Goal: Task Accomplishment & Management: Use online tool/utility

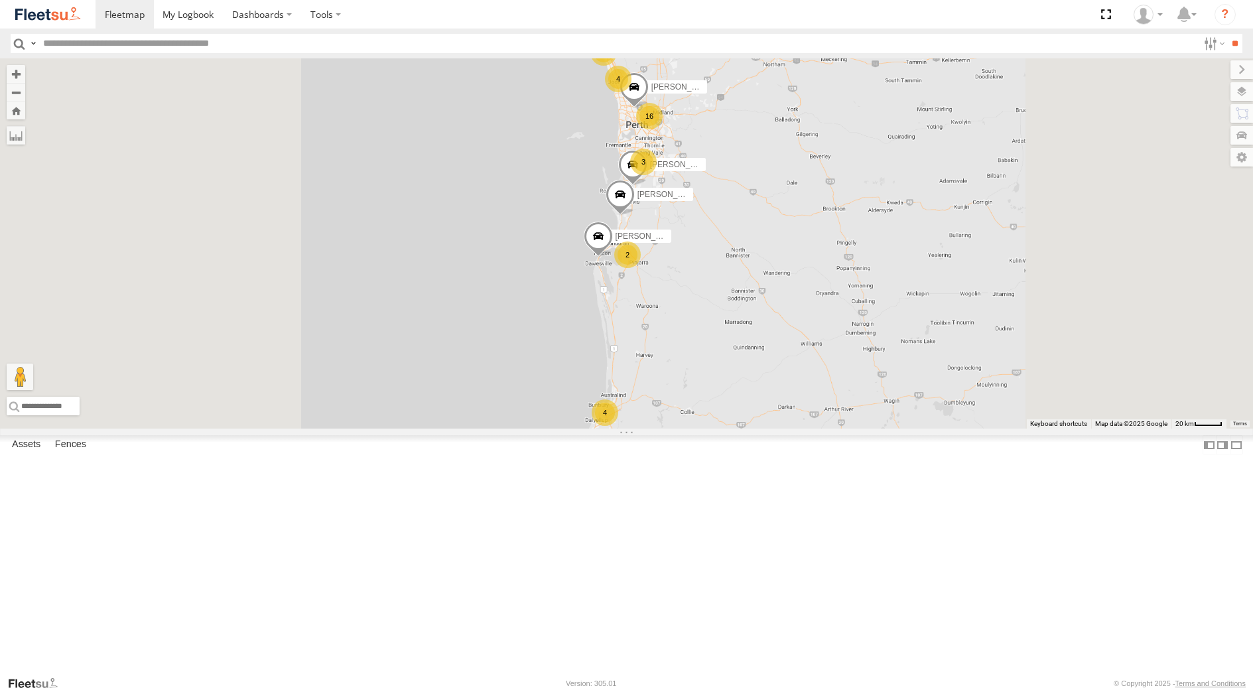
select select "**********"
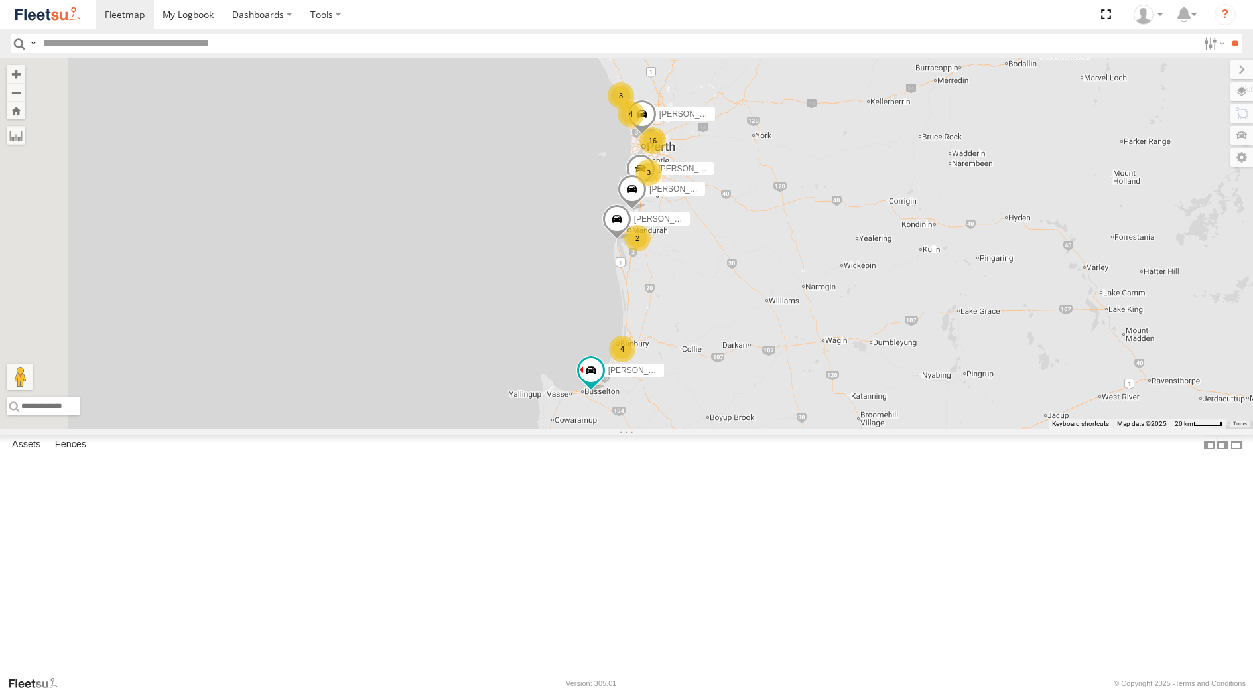
click at [0, 0] on div "[PERSON_NAME] - 1GOI925 -" at bounding box center [0, 0] width 0 height 0
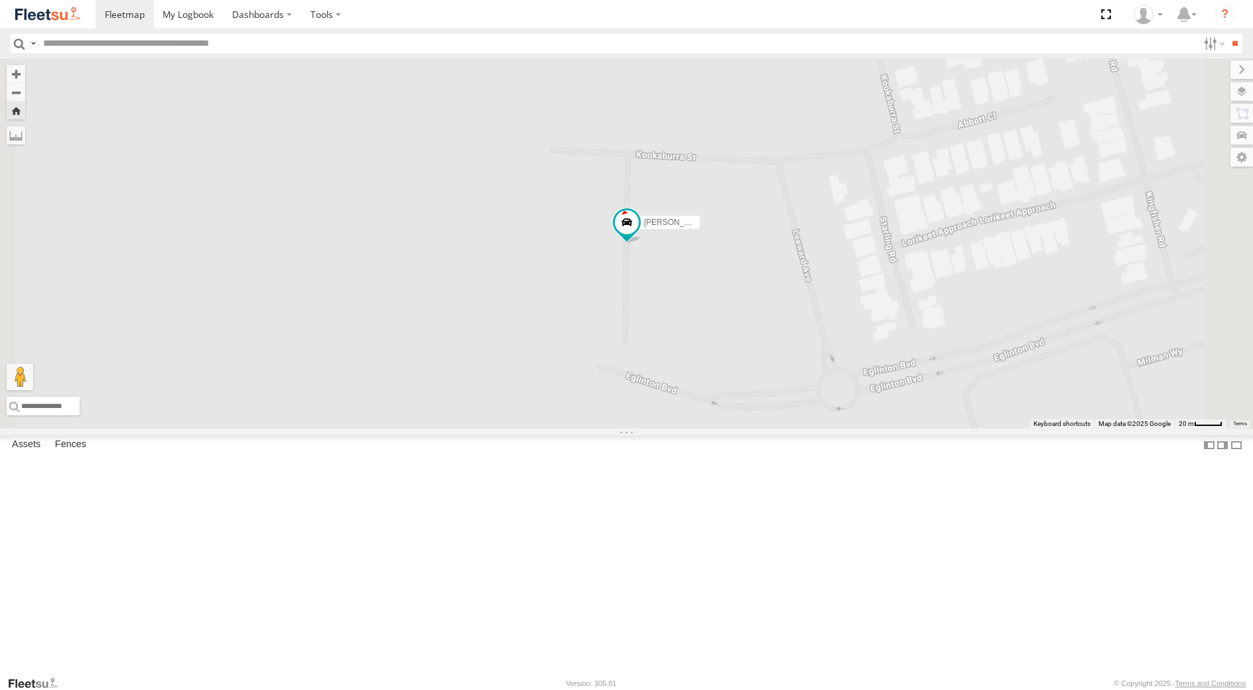
click at [0, 0] on div "[PERSON_NAME] - 1IJS864" at bounding box center [0, 0] width 0 height 0
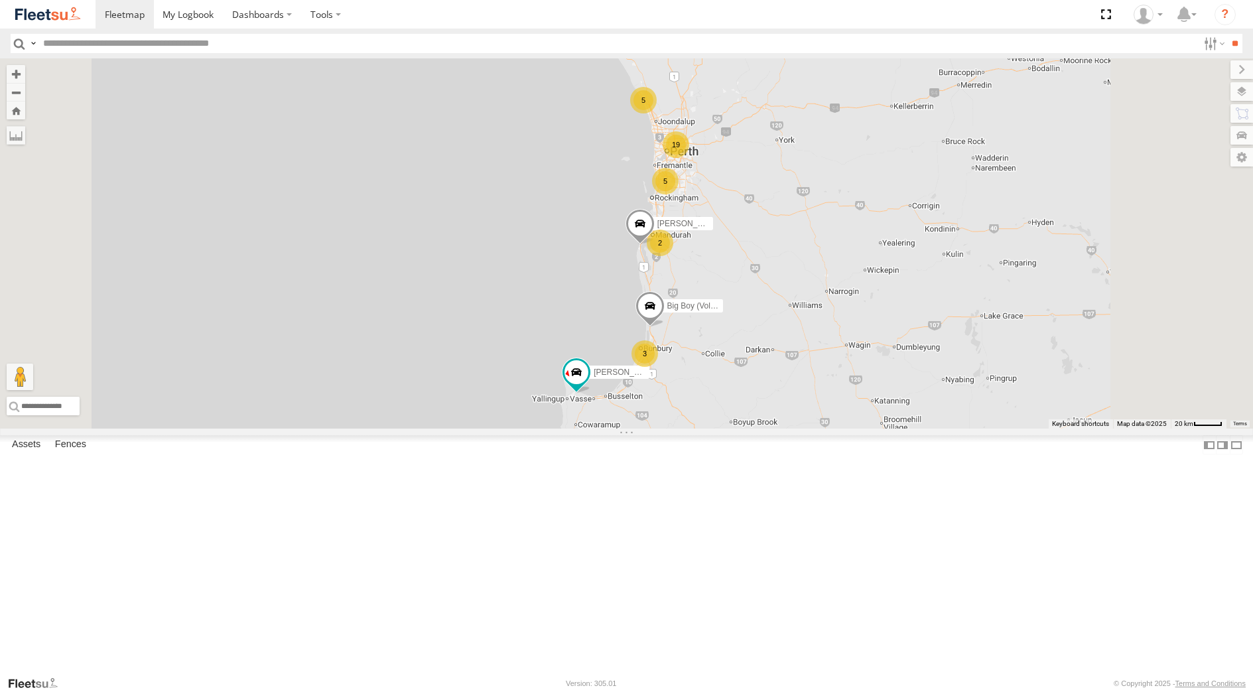
click at [0, 0] on div "[PERSON_NAME] - 1GOI925 -" at bounding box center [0, 0] width 0 height 0
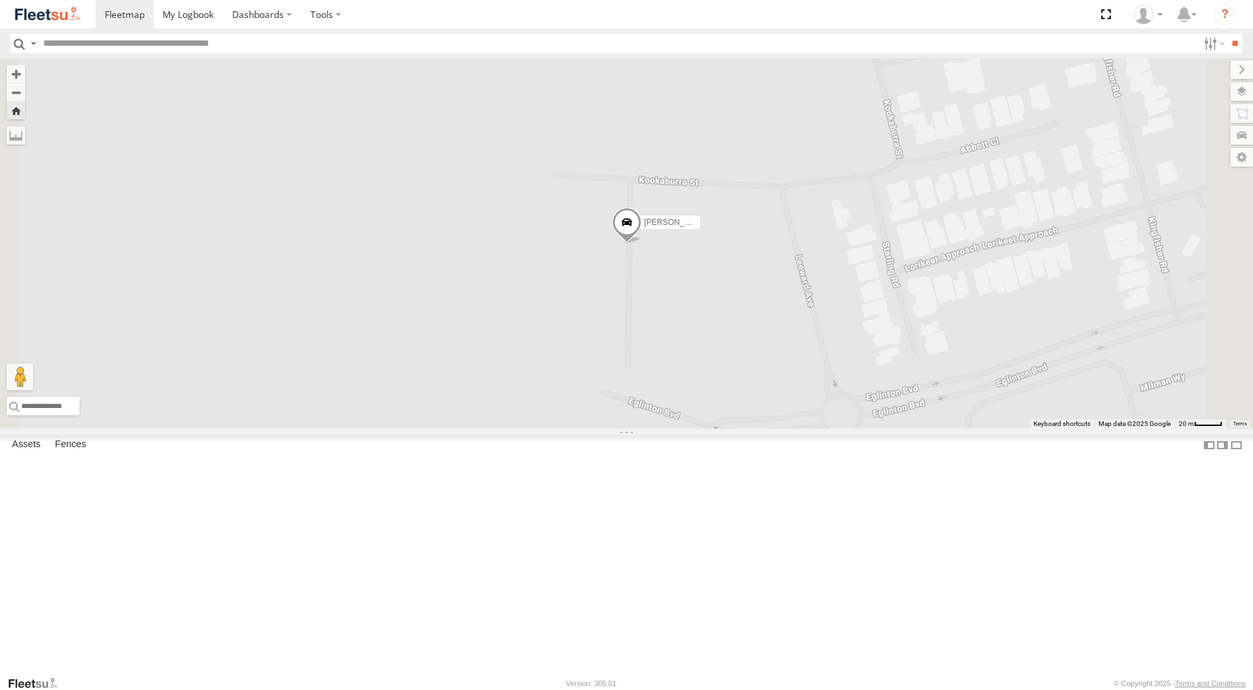
click at [641, 244] on span at bounding box center [626, 226] width 29 height 36
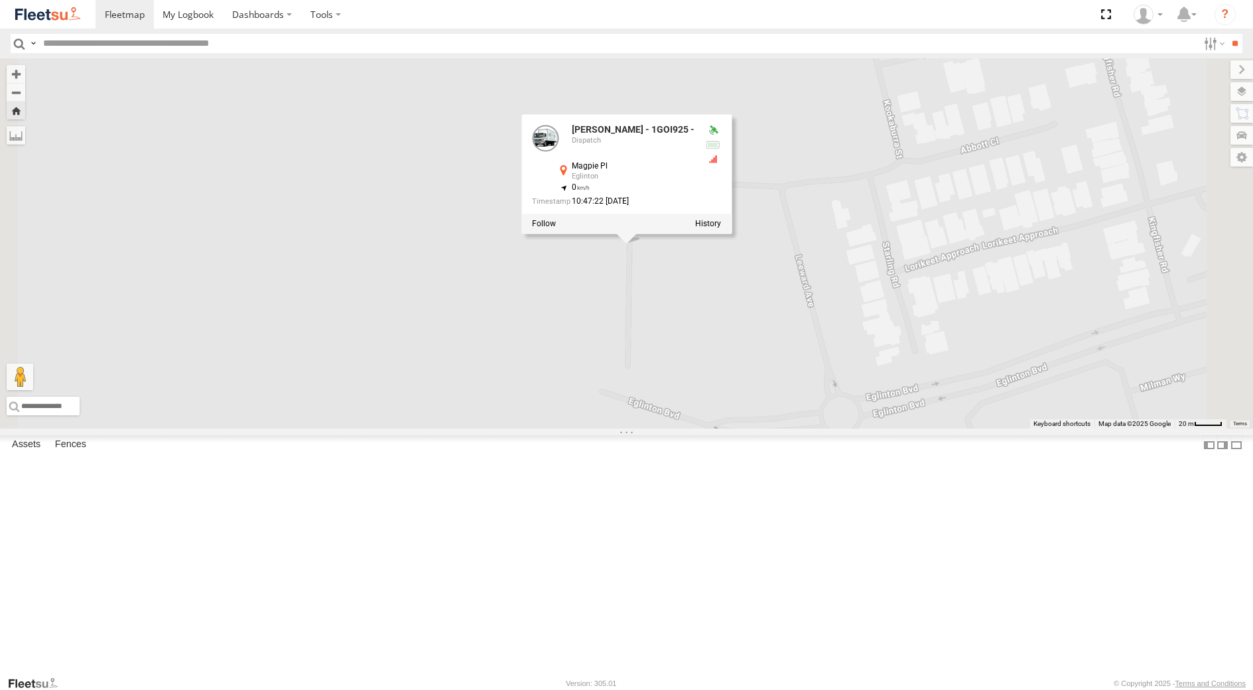
click at [732, 234] on div at bounding box center [626, 224] width 210 height 20
click at [721, 229] on label at bounding box center [708, 224] width 26 height 9
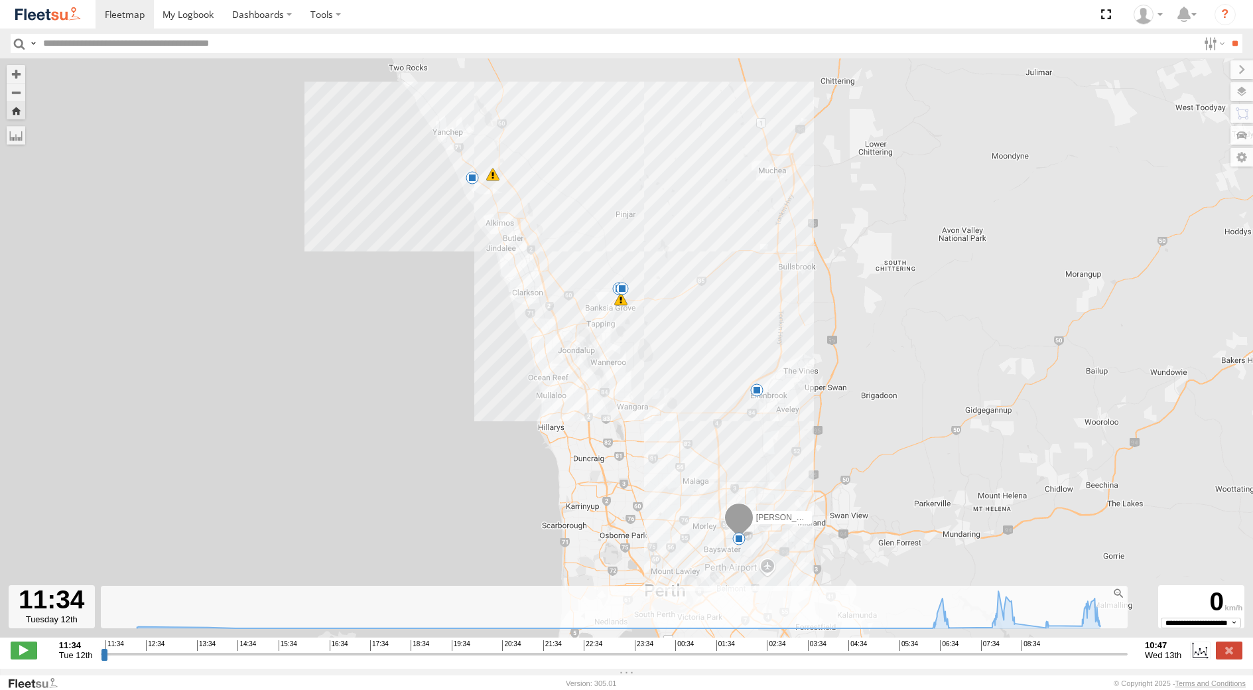
click at [473, 175] on span at bounding box center [472, 177] width 13 height 13
click at [1234, 658] on label at bounding box center [1229, 649] width 27 height 17
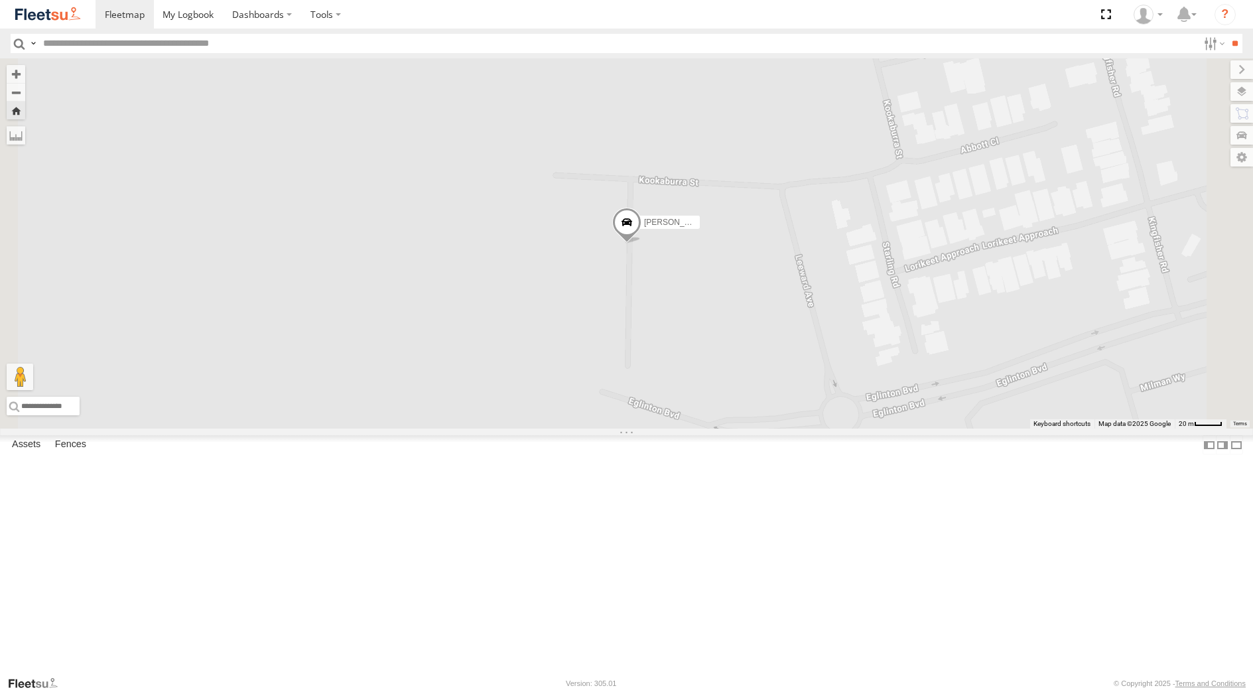
click at [0, 0] on div "[PERSON_NAME] - 1IJS864" at bounding box center [0, 0] width 0 height 0
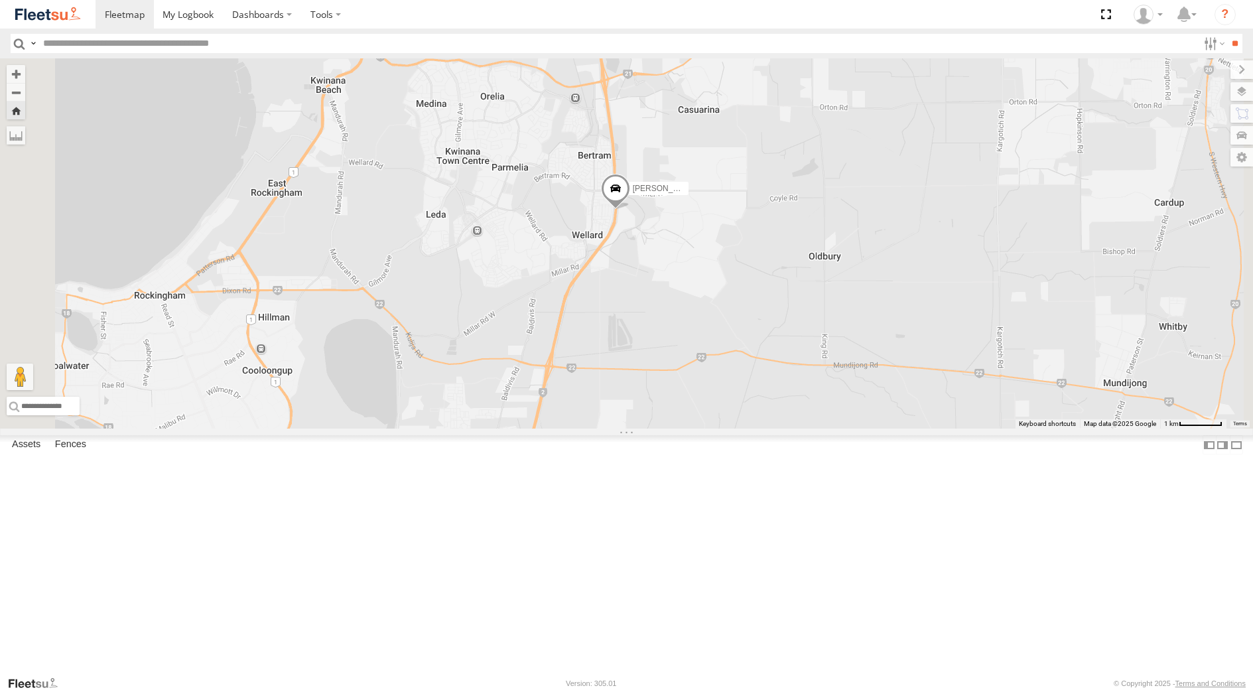
click at [629, 210] on span at bounding box center [614, 192] width 29 height 36
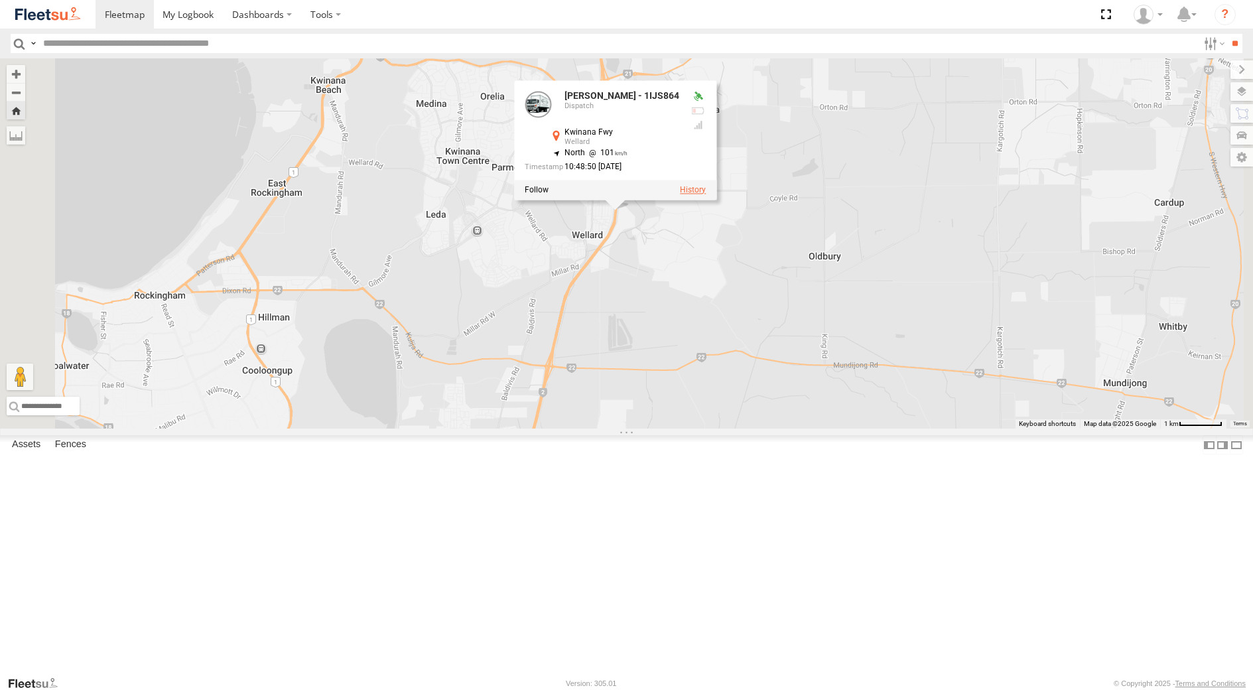
click at [706, 194] on label at bounding box center [693, 189] width 26 height 9
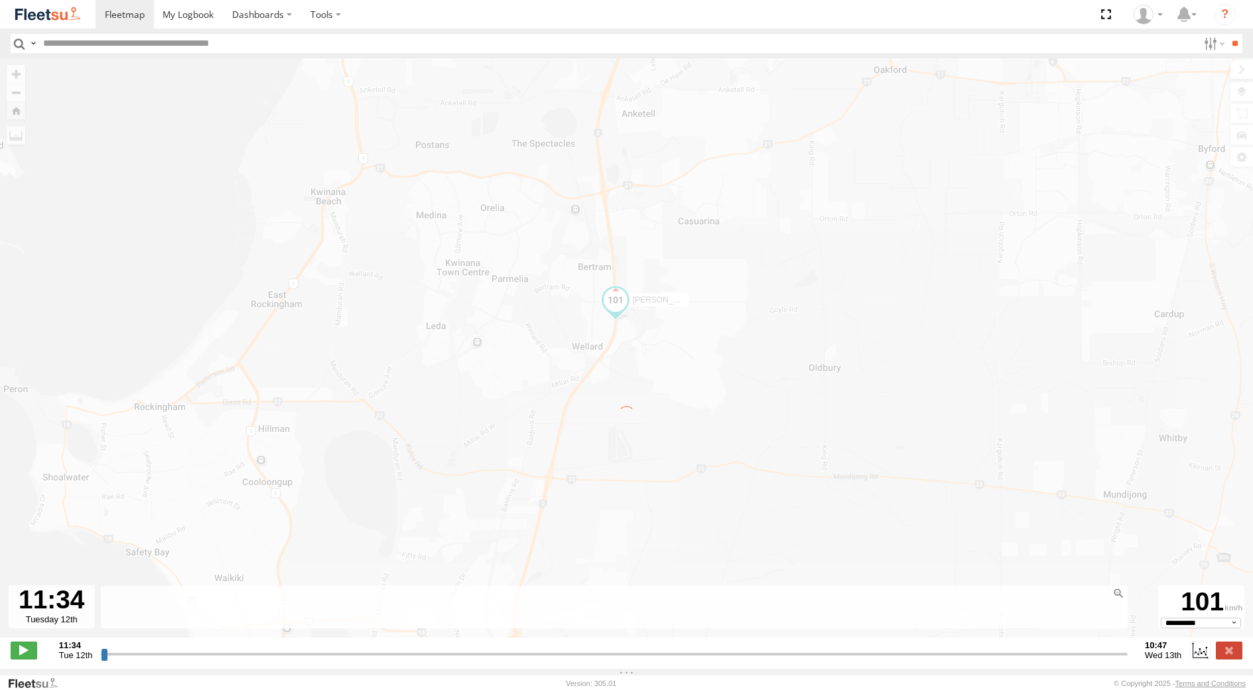
type input "**********"
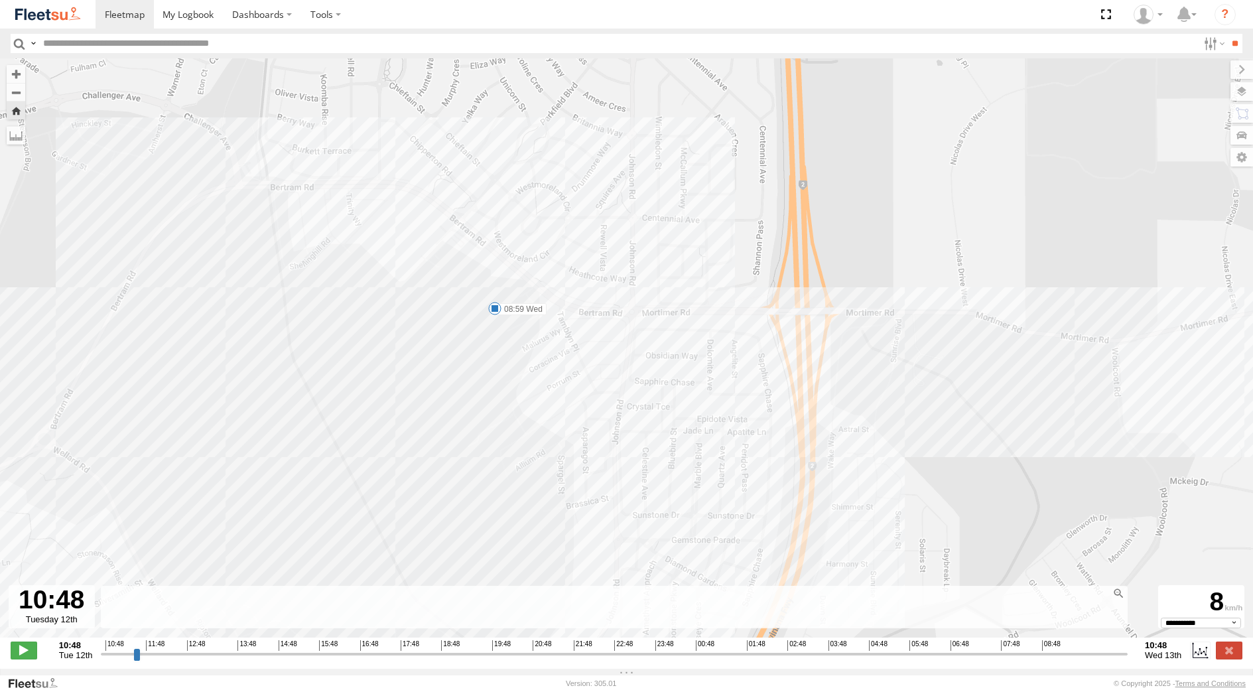
drag, startPoint x: 476, startPoint y: 275, endPoint x: 478, endPoint y: 342, distance: 67.7
click at [478, 342] on div "[PERSON_NAME] - 1IJS864 07:37 Wed 08:59 Wed 09:56 Wed" at bounding box center [626, 354] width 1253 height 593
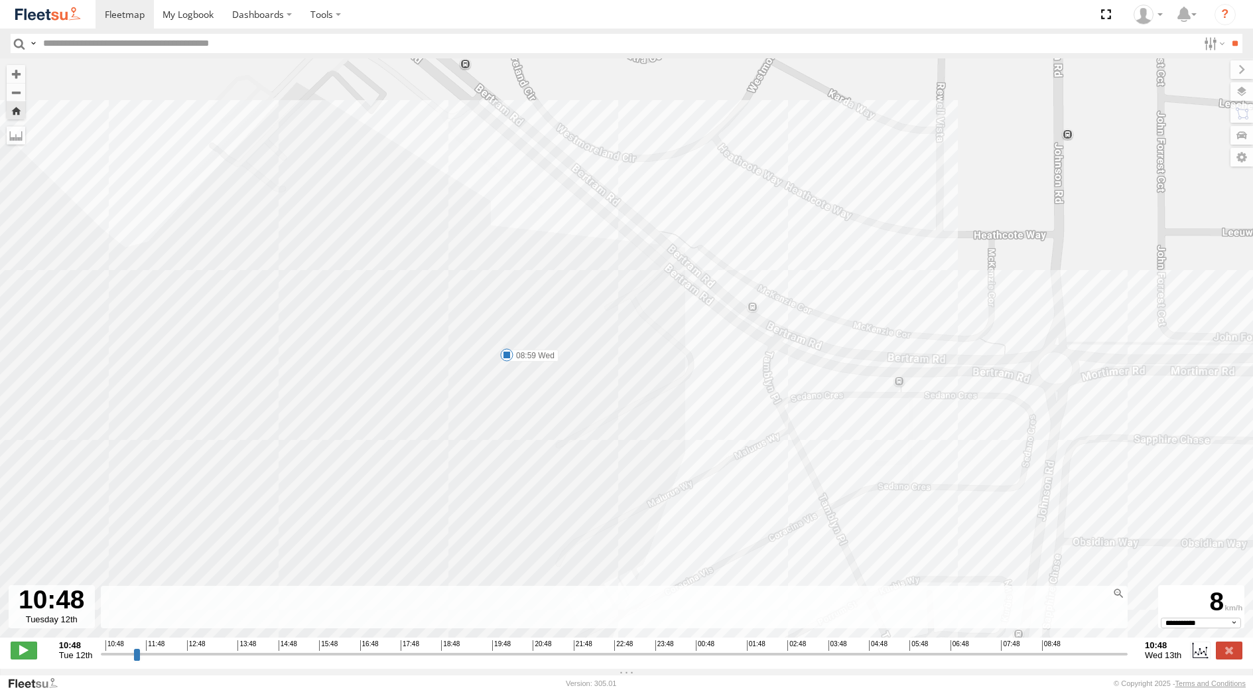
drag, startPoint x: 570, startPoint y: 247, endPoint x: 534, endPoint y: 389, distance: 147.2
click at [534, 389] on div "[PERSON_NAME] - 1IJS864 07:37 Wed 08:59 Wed 09:56 Wed" at bounding box center [626, 354] width 1253 height 593
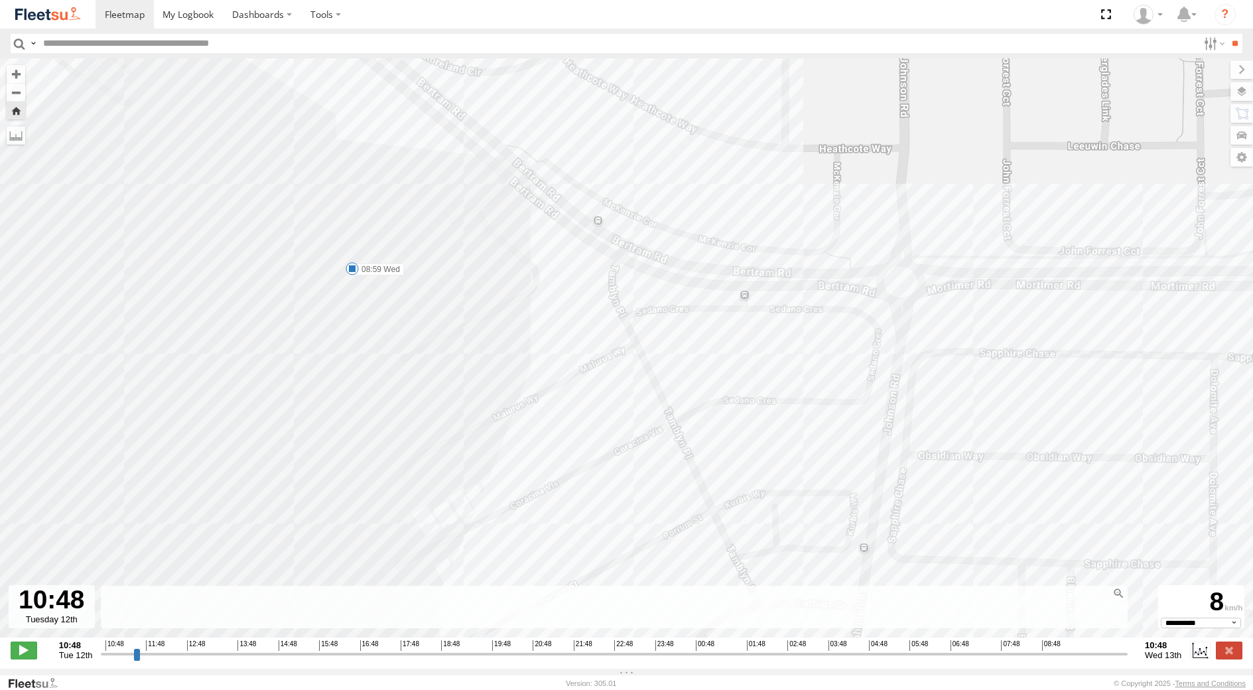
drag, startPoint x: 552, startPoint y: 409, endPoint x: 394, endPoint y: 323, distance: 179.9
click at [394, 323] on div "[PERSON_NAME] - 1IJS864 07:37 Wed 08:59 Wed 09:56 Wed" at bounding box center [626, 354] width 1253 height 593
click at [1229, 655] on label at bounding box center [1229, 649] width 27 height 17
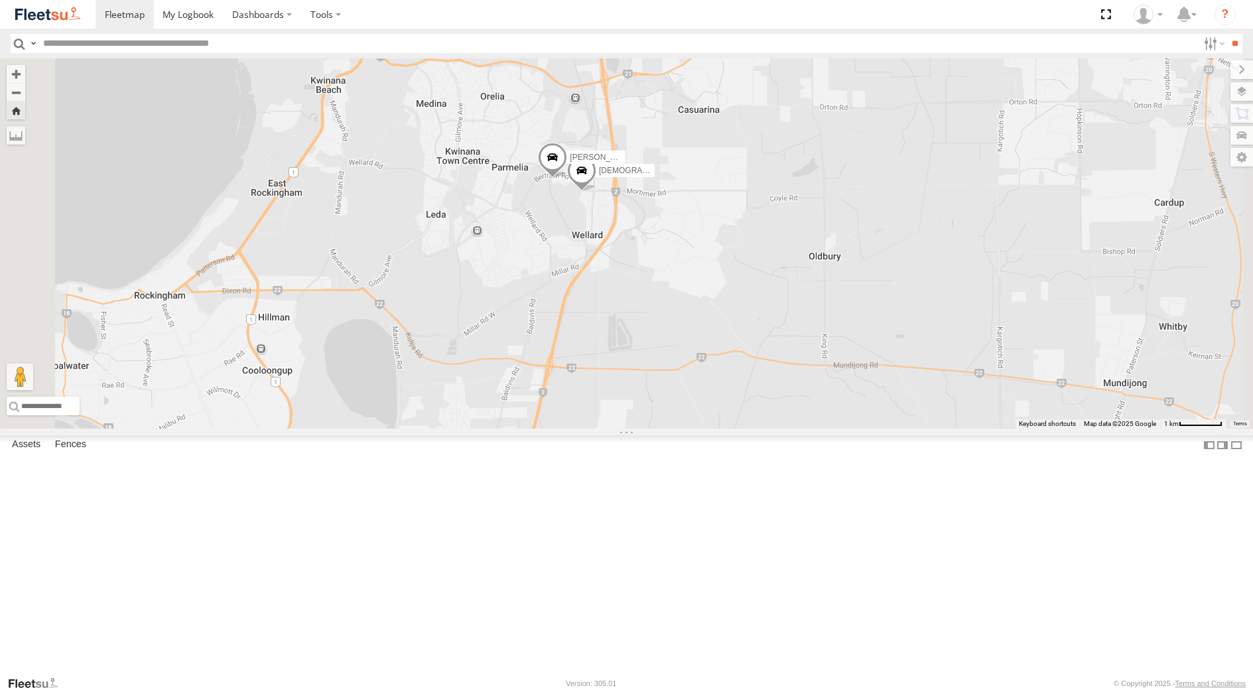
click at [0, 0] on div "[PERSON_NAME] - 1IJS864" at bounding box center [0, 0] width 0 height 0
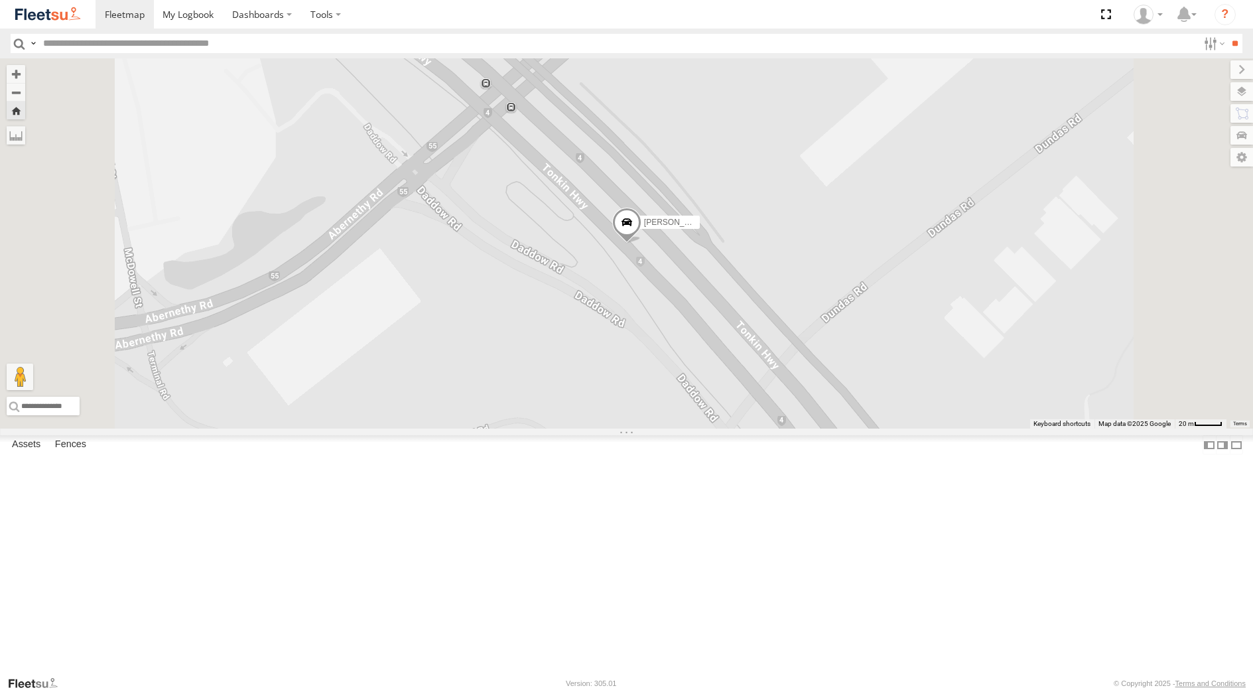
click at [0, 0] on div "[PERSON_NAME] - 1GOI925 -" at bounding box center [0, 0] width 0 height 0
